Goal: Information Seeking & Learning: Learn about a topic

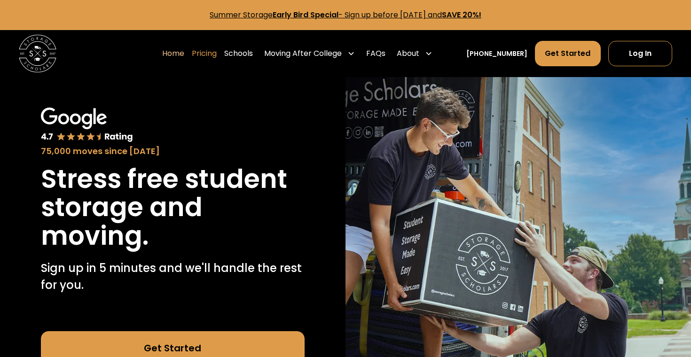
click at [215, 46] on link "Pricing" at bounding box center [204, 53] width 25 height 26
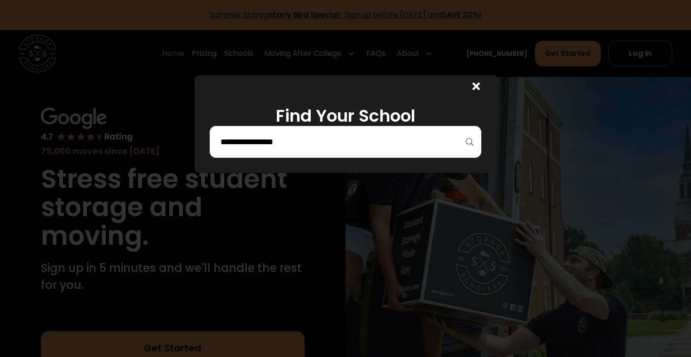
click at [291, 138] on input "search" at bounding box center [346, 142] width 252 height 16
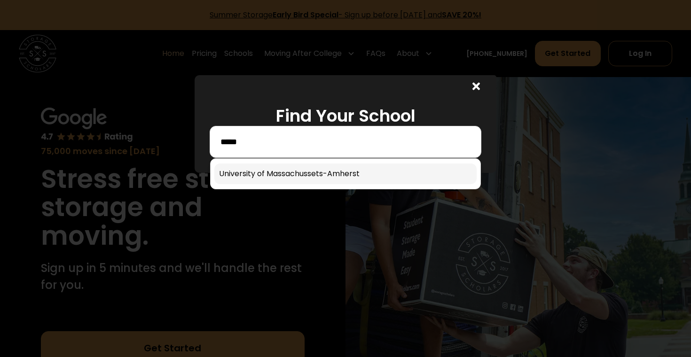
type input "*****"
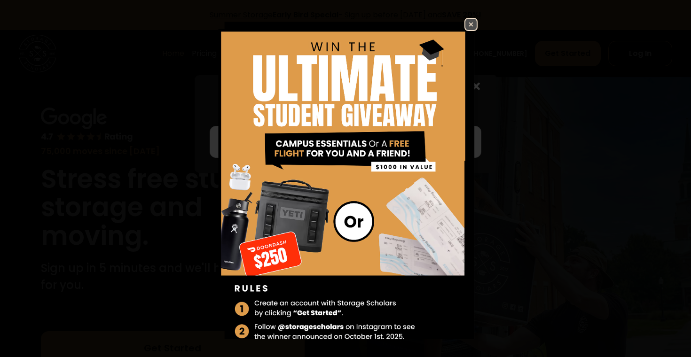
click at [352, 252] on img at bounding box center [345, 187] width 264 height 339
click at [362, 182] on img at bounding box center [345, 187] width 264 height 339
click at [466, 17] on div "Enter Giveaway" at bounding box center [345, 178] width 691 height 357
click at [470, 23] on img at bounding box center [470, 24] width 11 height 11
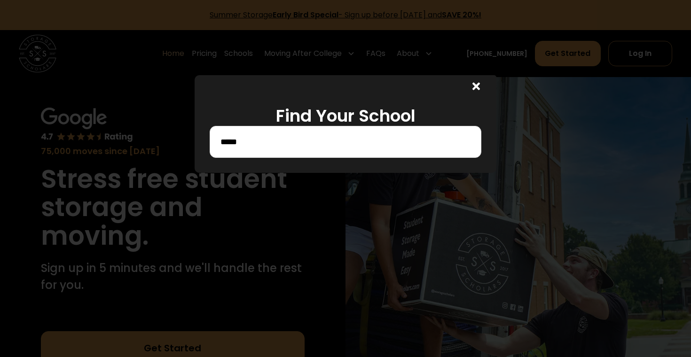
click at [477, 81] on icon at bounding box center [476, 86] width 8 height 11
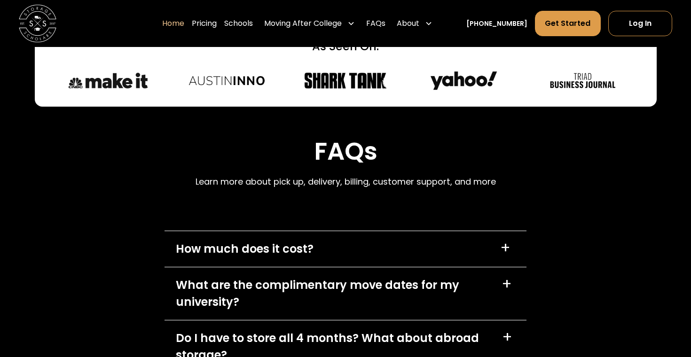
scroll to position [2600, 0]
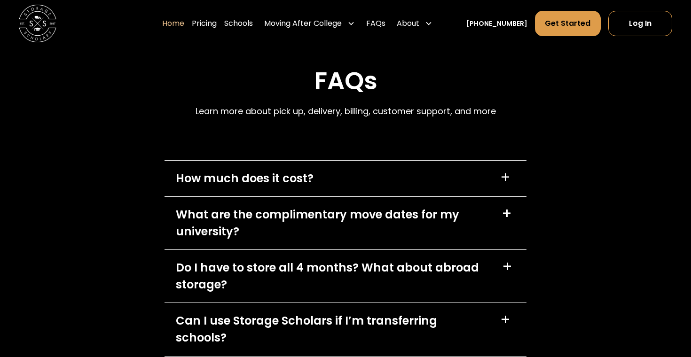
click at [508, 162] on div "How much does it cost? +" at bounding box center [346, 179] width 362 height 36
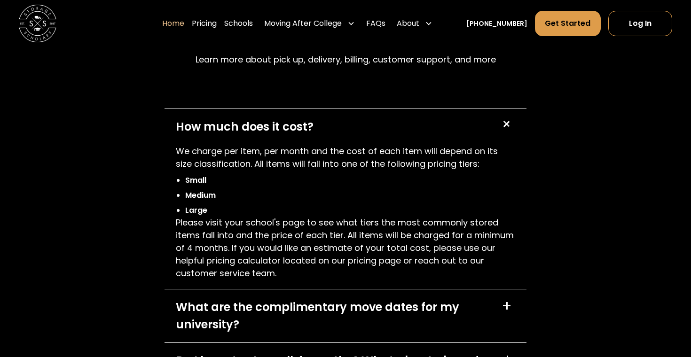
scroll to position [2654, 0]
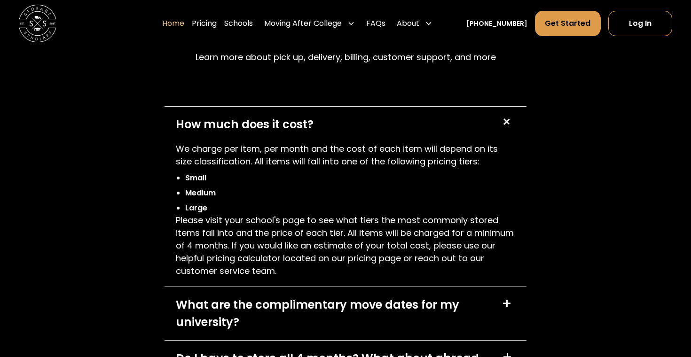
click at [442, 126] on div "How much does it cost? +" at bounding box center [346, 125] width 362 height 36
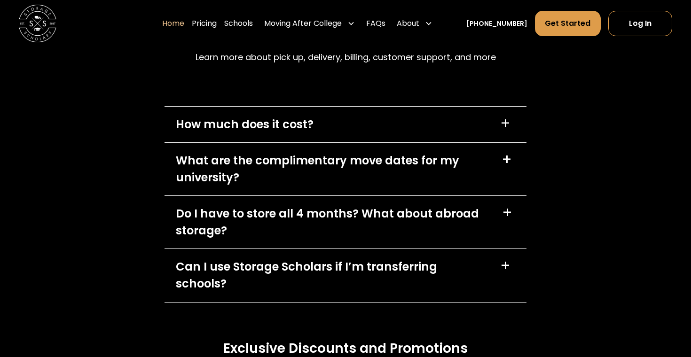
click at [426, 178] on div "What are the complimentary move dates for my university?" at bounding box center [333, 169] width 315 height 34
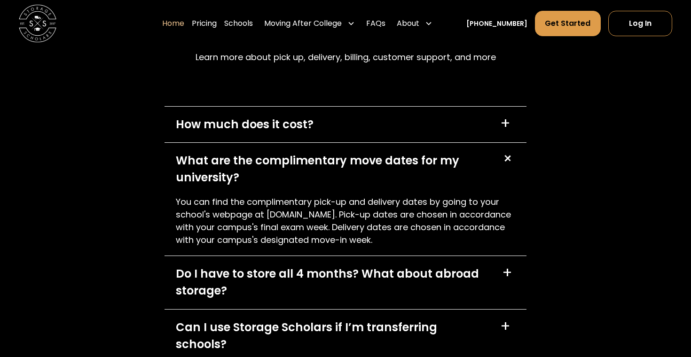
click at [423, 165] on div "What are the complimentary move dates for my university?" at bounding box center [333, 169] width 315 height 34
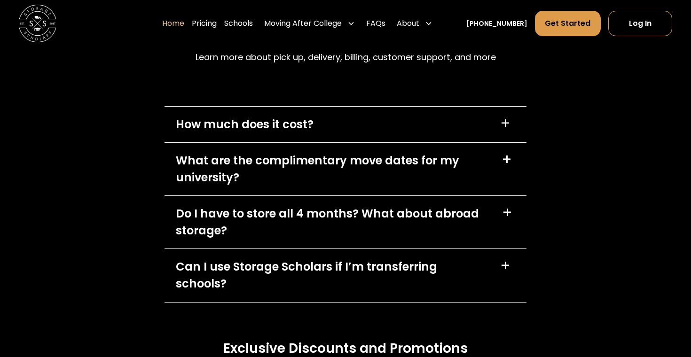
click at [417, 176] on div "What are the complimentary move dates for my university?" at bounding box center [333, 169] width 315 height 34
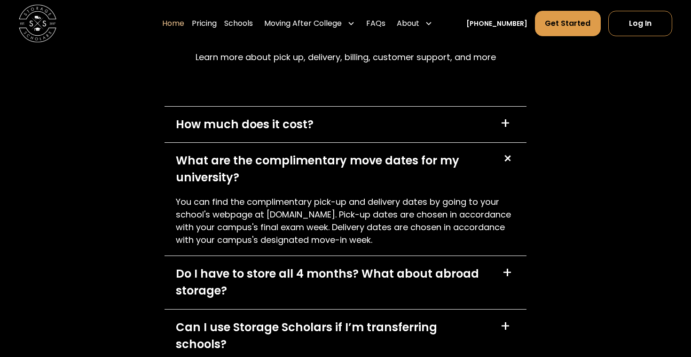
click at [417, 176] on div "What are the complimentary move dates for my university?" at bounding box center [333, 169] width 315 height 34
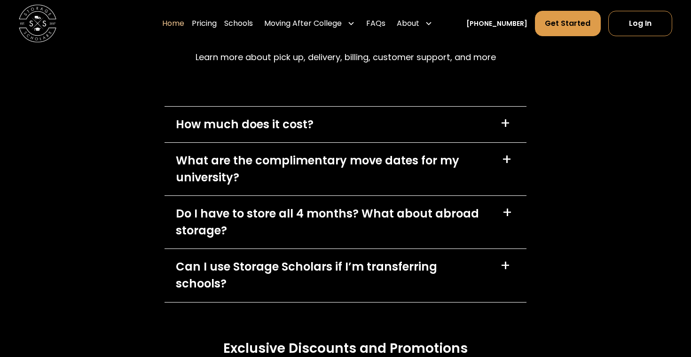
click at [393, 204] on div "Do I have to store all 4 months? What about abroad storage? +" at bounding box center [346, 222] width 362 height 53
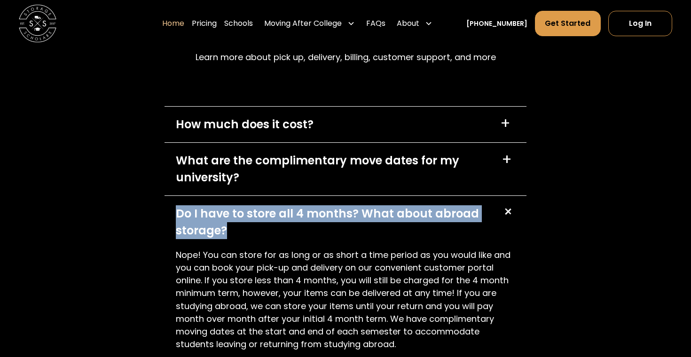
drag, startPoint x: 393, startPoint y: 201, endPoint x: 375, endPoint y: 222, distance: 28.4
click at [375, 222] on div "Do I have to store all 4 months? What about abroad storage? +" at bounding box center [346, 222] width 362 height 53
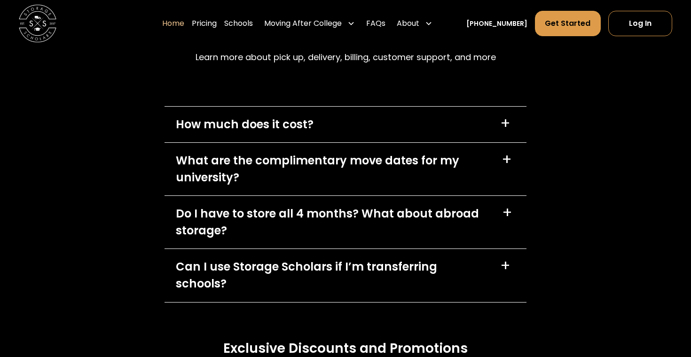
click at [374, 225] on div "Do I have to store all 4 months? What about abroad storage?" at bounding box center [333, 222] width 315 height 34
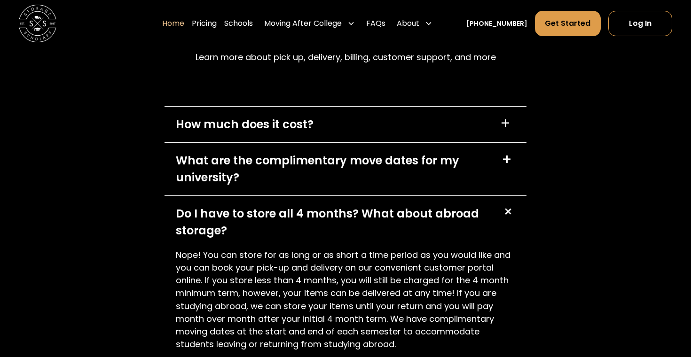
click at [374, 225] on div "Do I have to store all 4 months? What about abroad storage?" at bounding box center [333, 222] width 315 height 34
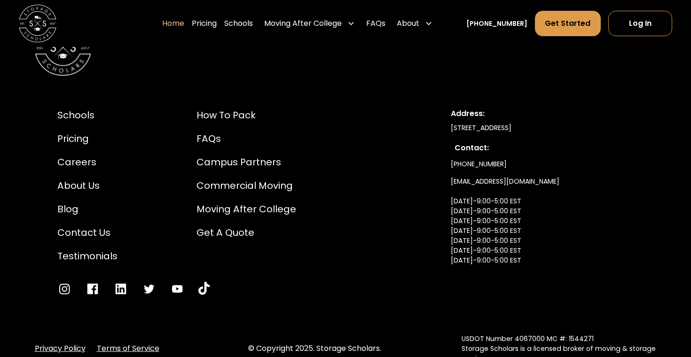
scroll to position [3177, 0]
